Goal: Information Seeking & Learning: Learn about a topic

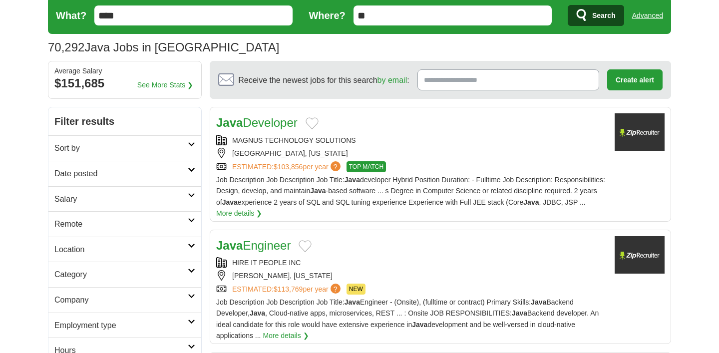
click at [163, 145] on h2 "Sort by" at bounding box center [120, 148] width 133 height 13
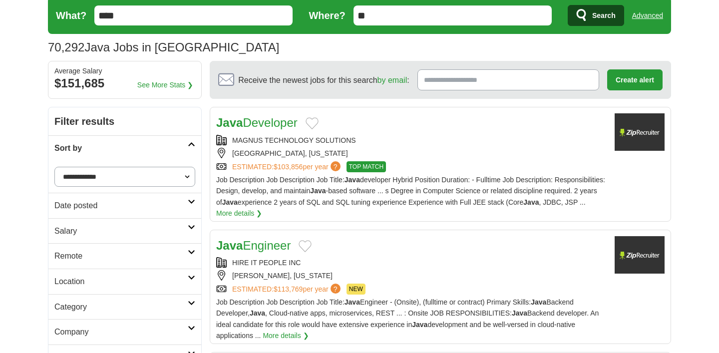
click at [138, 171] on select "**********" at bounding box center [124, 177] width 141 height 20
click at [123, 204] on h2 "Date posted" at bounding box center [120, 205] width 133 height 13
click at [73, 231] on link "Last 24 hours" at bounding box center [124, 229] width 141 height 11
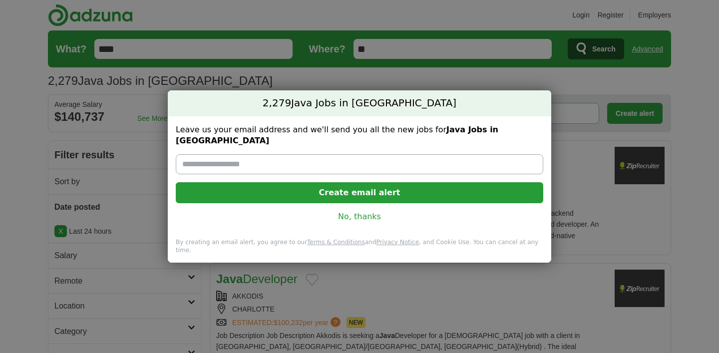
click at [359, 214] on link "No, thanks" at bounding box center [360, 216] width 352 height 11
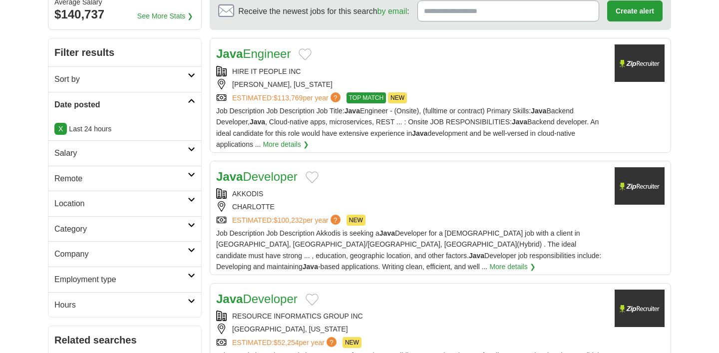
scroll to position [103, 0]
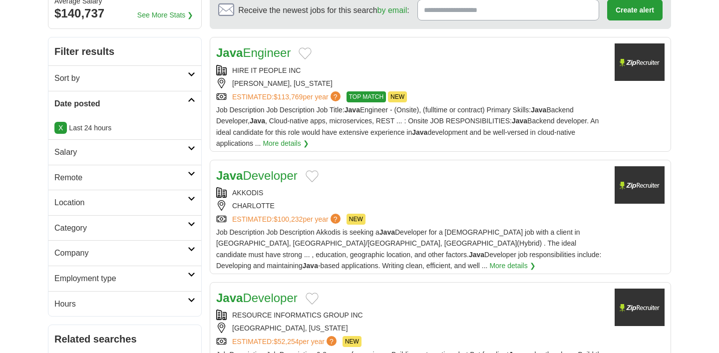
click at [161, 298] on h2 "Hours" at bounding box center [120, 304] width 133 height 13
click at [163, 280] on h2 "Employment type" at bounding box center [120, 278] width 133 height 13
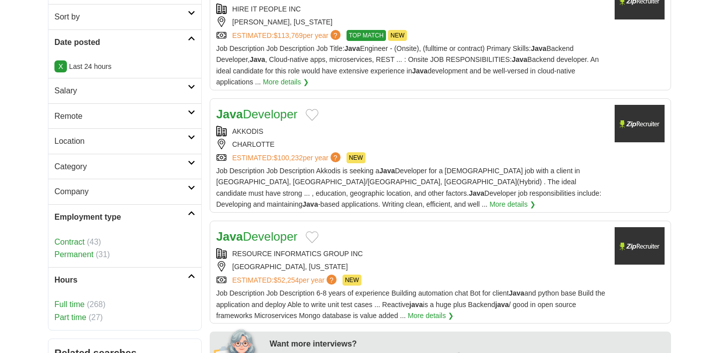
scroll to position [204, 0]
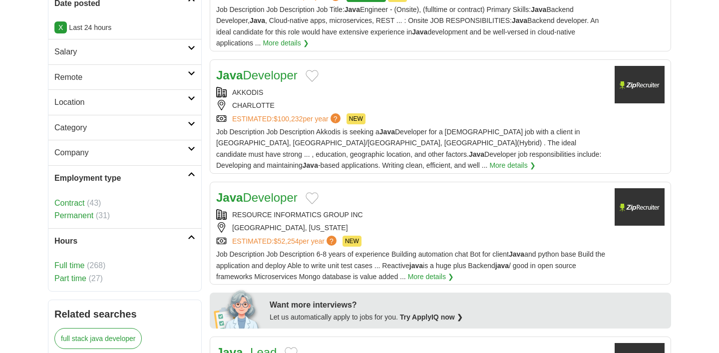
click at [155, 143] on link "Company" at bounding box center [124, 152] width 153 height 25
